Goal: Communication & Community: Answer question/provide support

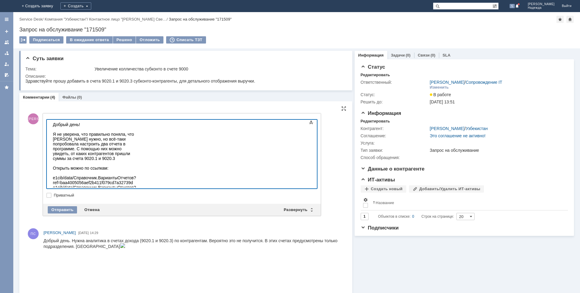
scroll to position [433, 2]
click at [66, 209] on div at bounding box center [96, 211] width 86 height 5
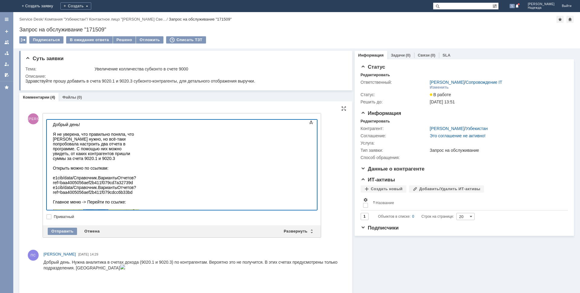
scroll to position [359, 2]
click at [139, 209] on div at bounding box center [96, 242] width 86 height 66
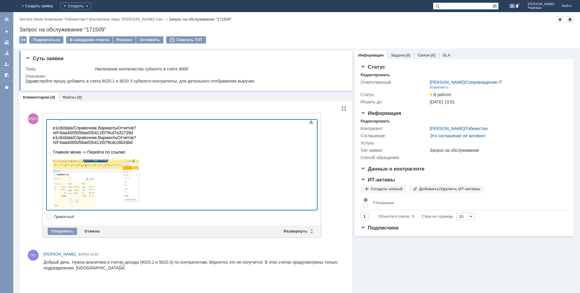
drag, startPoint x: 283, startPoint y: 181, endPoint x: 287, endPoint y: 183, distance: 4.2
click at [139, 181] on div at bounding box center [96, 192] width 86 height 66
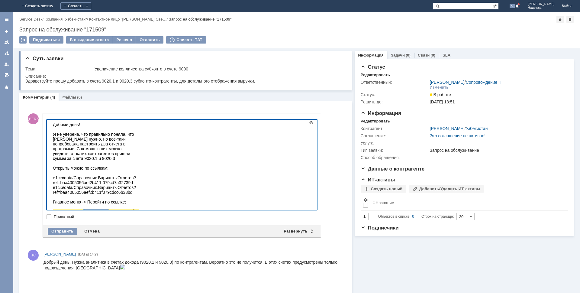
scroll to position [48, 0]
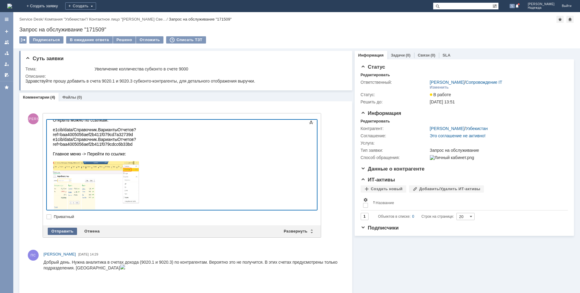
click at [65, 233] on div "Отправить" at bounding box center [62, 231] width 29 height 7
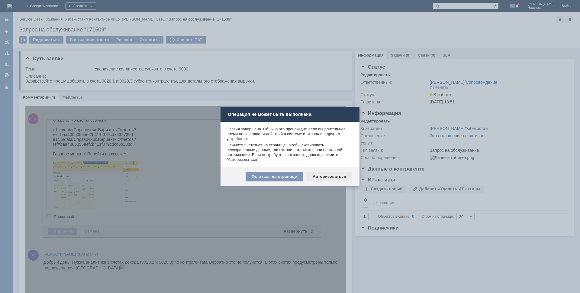
click at [319, 179] on div "Авторизоваться" at bounding box center [330, 177] width 46 height 10
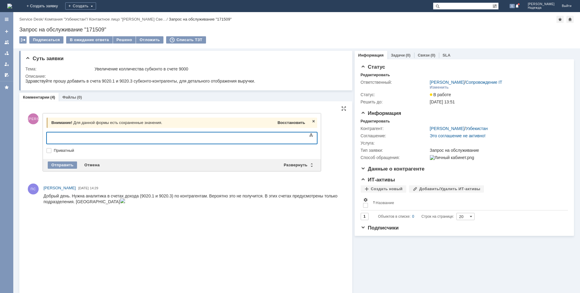
drag, startPoint x: 295, startPoint y: 122, endPoint x: 242, endPoint y: 2, distance: 130.9
click at [295, 122] on span "Восстановить" at bounding box center [292, 122] width 28 height 5
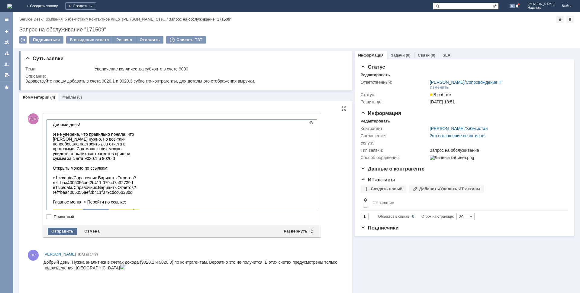
click at [68, 233] on div "Отправить" at bounding box center [62, 231] width 29 height 7
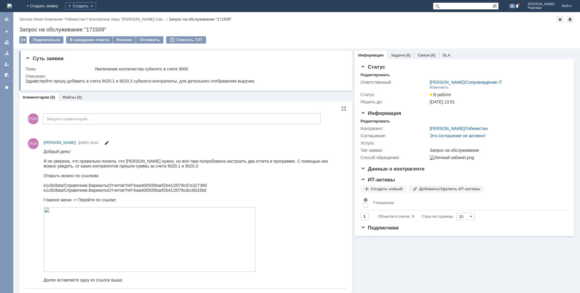
click at [109, 144] on span at bounding box center [106, 143] width 5 height 5
